Goal: Navigation & Orientation: Locate item on page

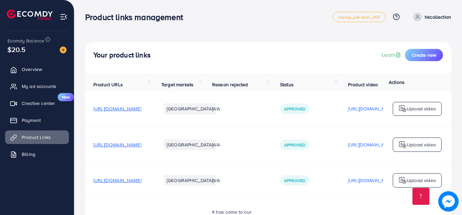
scroll to position [426, 0]
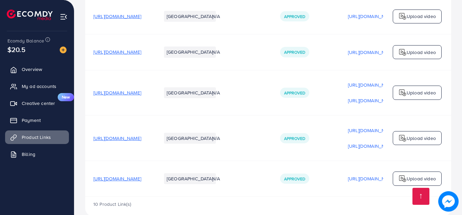
drag, startPoint x: 462, startPoint y: 149, endPoint x: 463, endPoint y: 116, distance: 32.6
click at [389, 197] on div "10 Product Link(s)" at bounding box center [268, 207] width 366 height 20
drag, startPoint x: 96, startPoint y: 165, endPoint x: 87, endPoint y: 165, distance: 9.5
click at [87, 165] on td "[URL][DOMAIN_NAME]" at bounding box center [119, 179] width 68 height 36
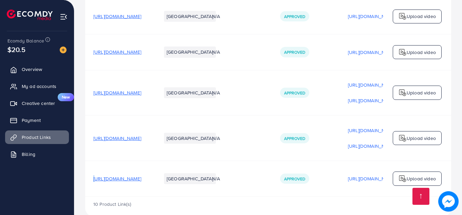
click at [87, 165] on td "[URL][DOMAIN_NAME]" at bounding box center [119, 179] width 68 height 36
drag, startPoint x: 105, startPoint y: 165, endPoint x: 165, endPoint y: 183, distance: 63.0
drag, startPoint x: 165, startPoint y: 183, endPoint x: 118, endPoint y: 170, distance: 48.5
click at [118, 170] on td "[URL][DOMAIN_NAME]" at bounding box center [119, 179] width 68 height 36
drag, startPoint x: 117, startPoint y: 165, endPoint x: 188, endPoint y: 181, distance: 72.4
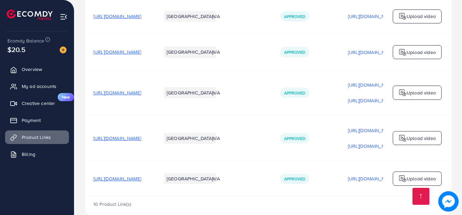
click at [153, 181] on td "[URL][DOMAIN_NAME]" at bounding box center [119, 179] width 68 height 36
click at [153, 178] on td "[URL][DOMAIN_NAME]" at bounding box center [119, 179] width 68 height 36
drag, startPoint x: 93, startPoint y: 164, endPoint x: 208, endPoint y: 164, distance: 114.7
click at [208, 164] on tr "[URL][DOMAIN_NAME] Pakistan N/A Approved [URL][DOMAIN_NAME] Approved Upload vid…" at bounding box center [312, 179] width 454 height 36
copy span "[URL][DOMAIN_NAME]"
